Goal: Task Accomplishment & Management: Use online tool/utility

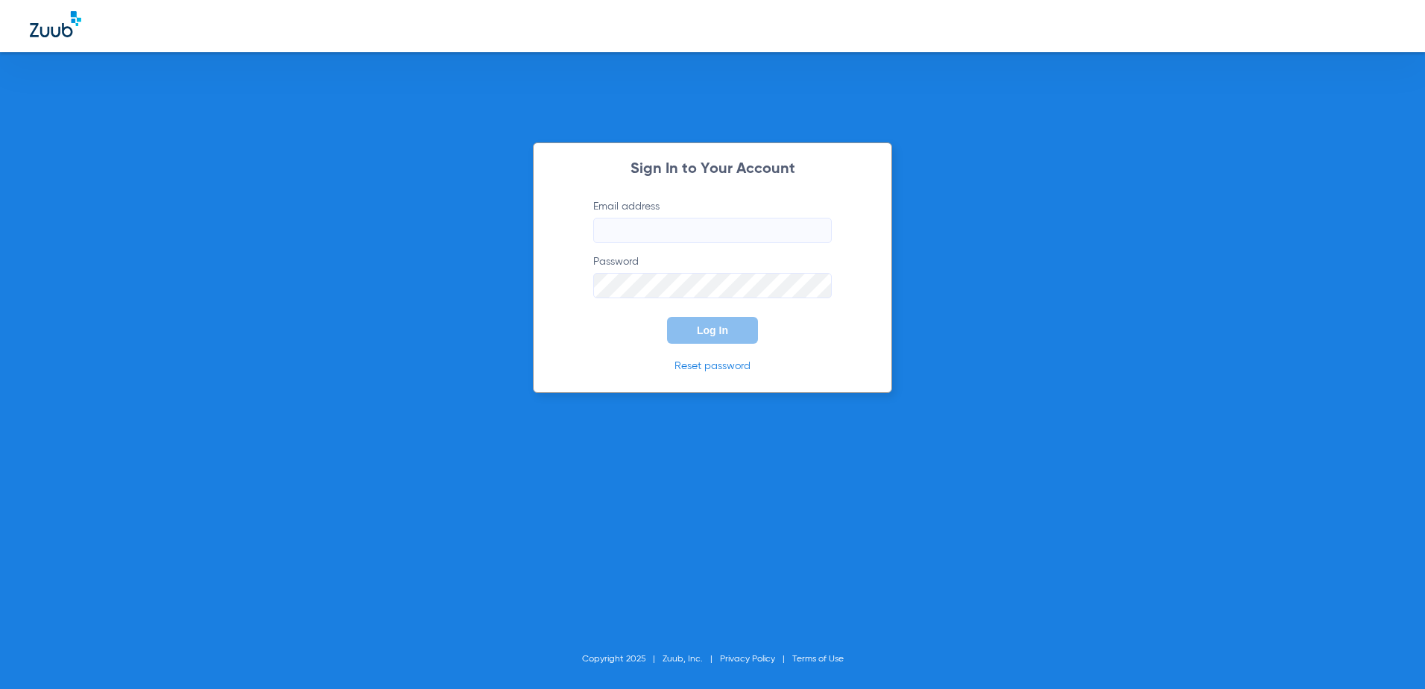
type input "[EMAIL_ADDRESS][DOMAIN_NAME]"
click at [718, 335] on span "Log In" at bounding box center [712, 330] width 31 height 12
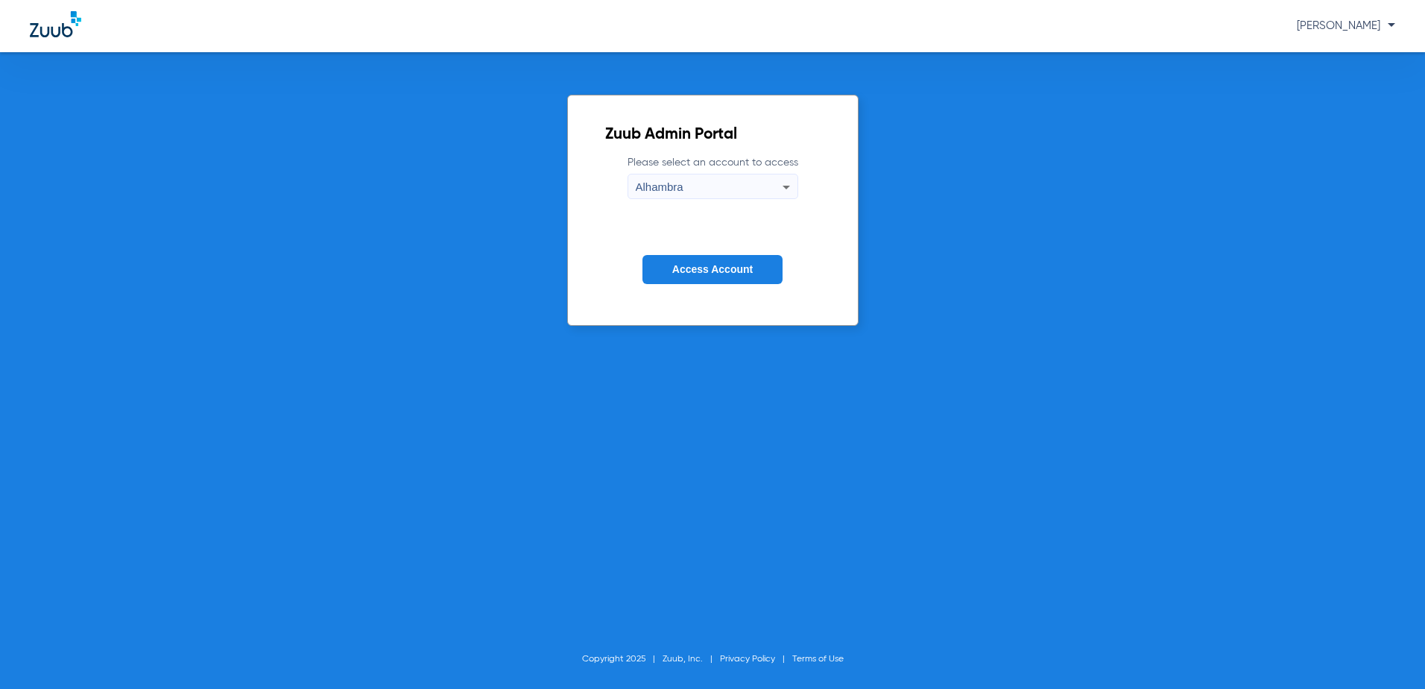
click at [769, 276] on button "Access Account" at bounding box center [713, 269] width 140 height 29
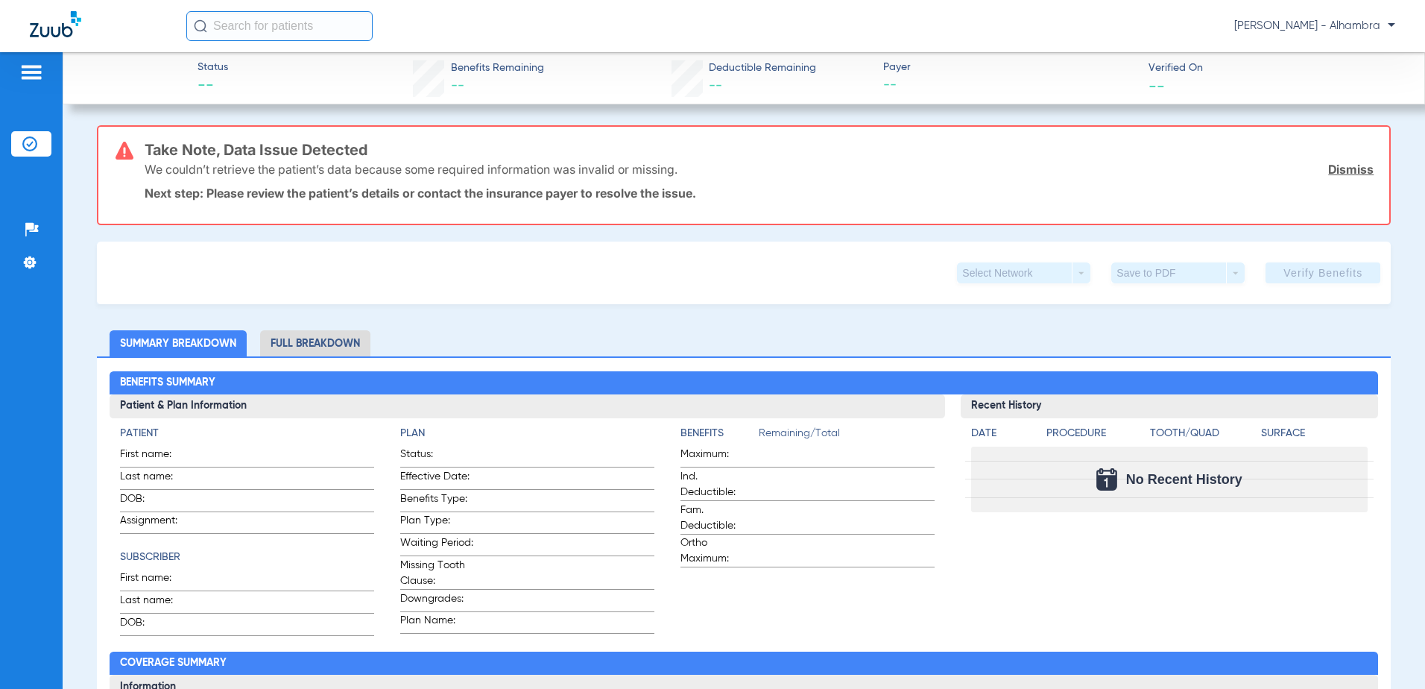
click at [48, 17] on img at bounding box center [55, 24] width 51 height 26
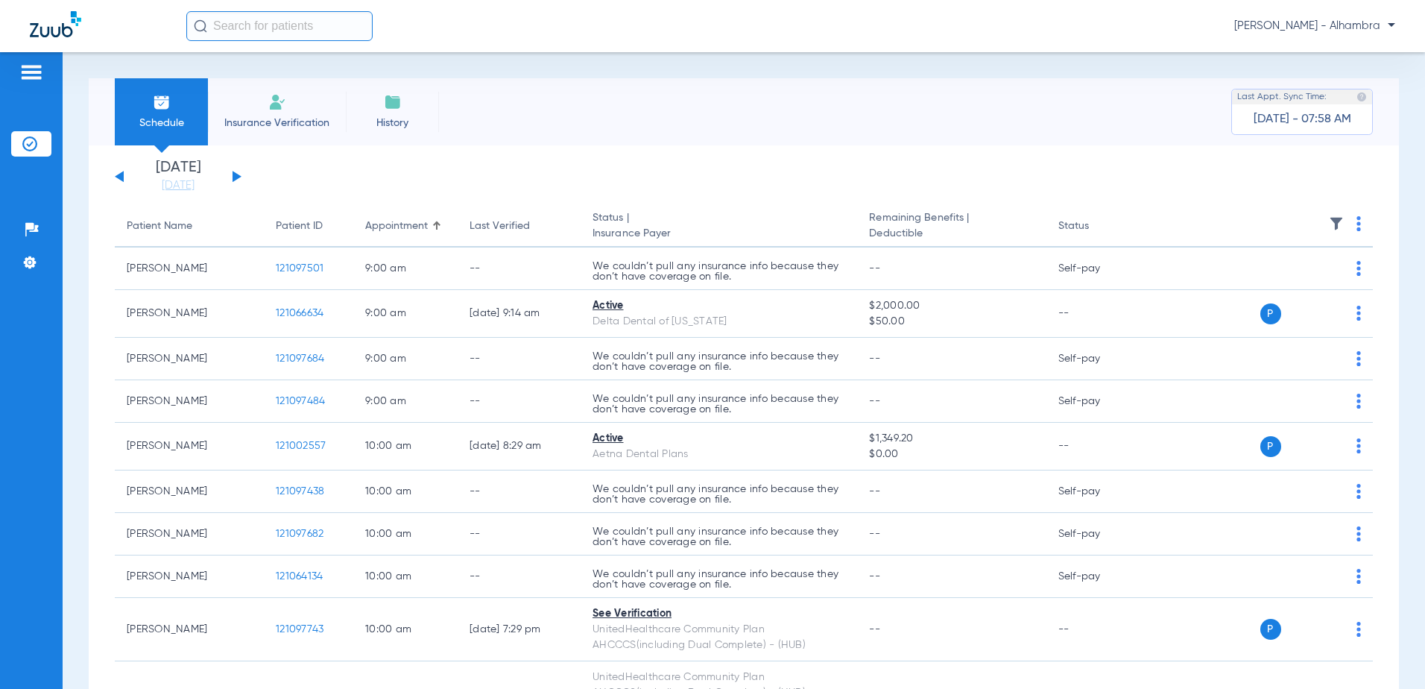
click at [1357, 224] on img at bounding box center [1359, 223] width 4 height 15
click at [1306, 277] on span "Verify All" at bounding box center [1292, 282] width 89 height 10
